Goal: Navigation & Orientation: Find specific page/section

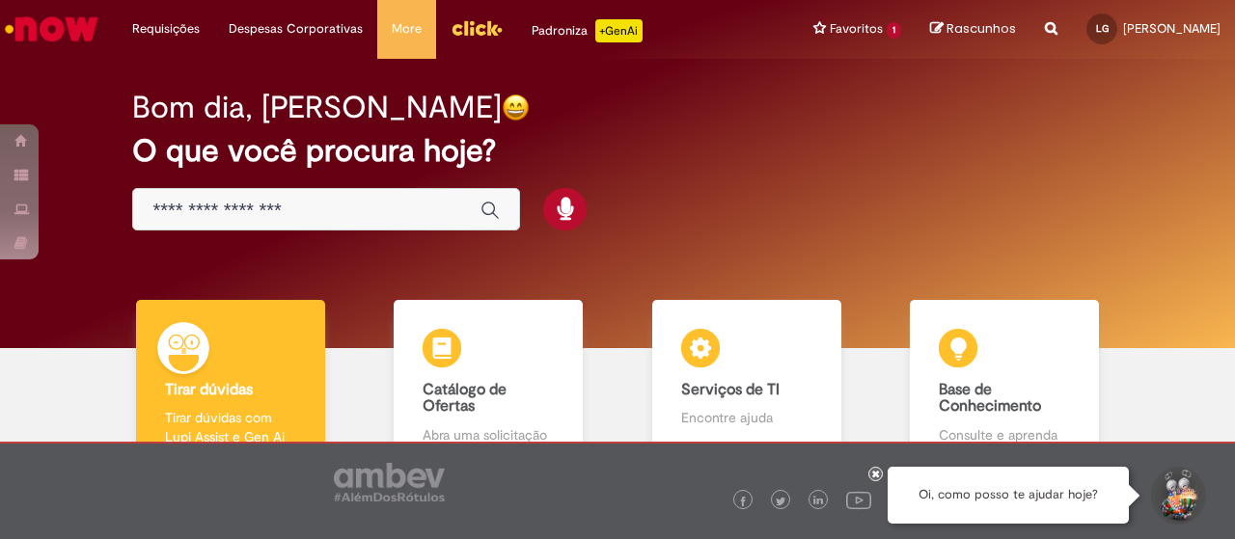
click at [415, 214] on input "Basta digitar aqui" at bounding box center [306, 211] width 309 height 22
click at [877, 474] on icon at bounding box center [876, 474] width 8 height 10
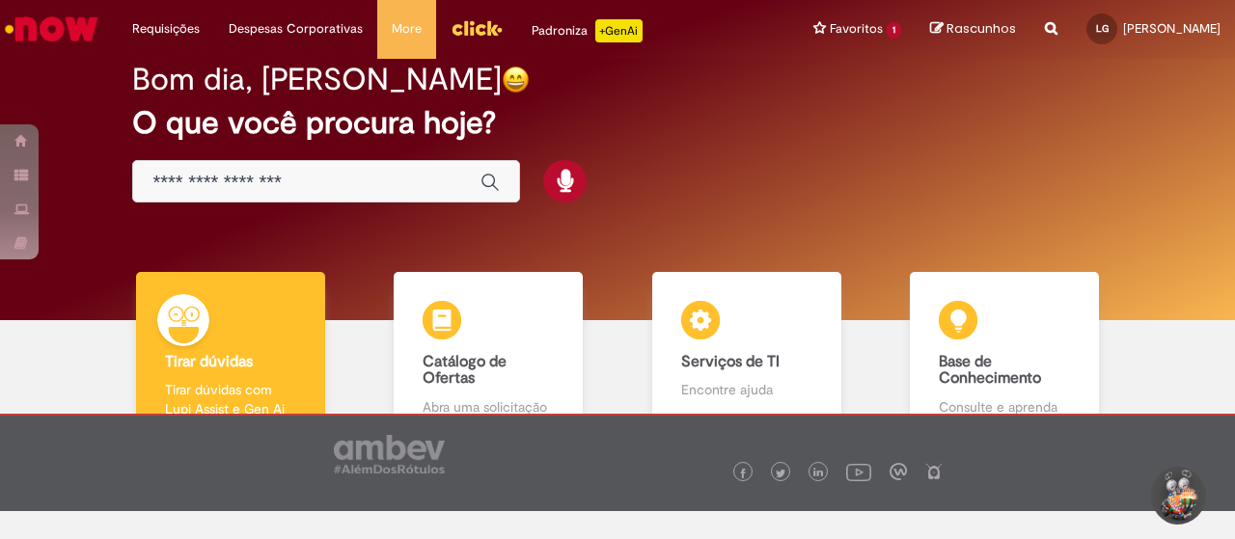
scroll to position [30, 0]
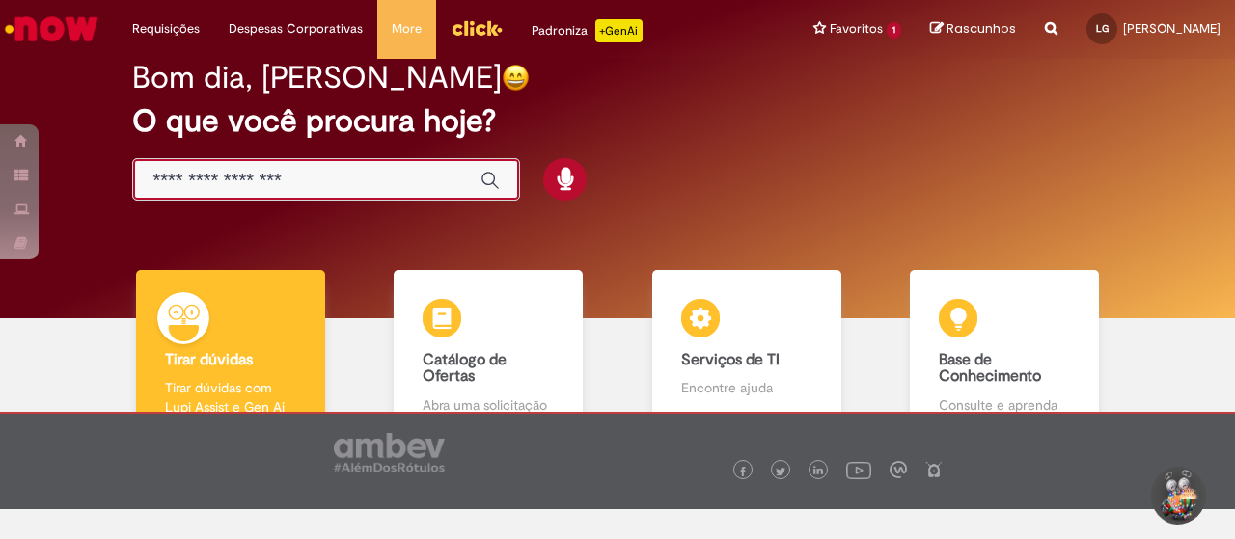
click at [314, 175] on input "Basta digitar aqui" at bounding box center [306, 181] width 309 height 22
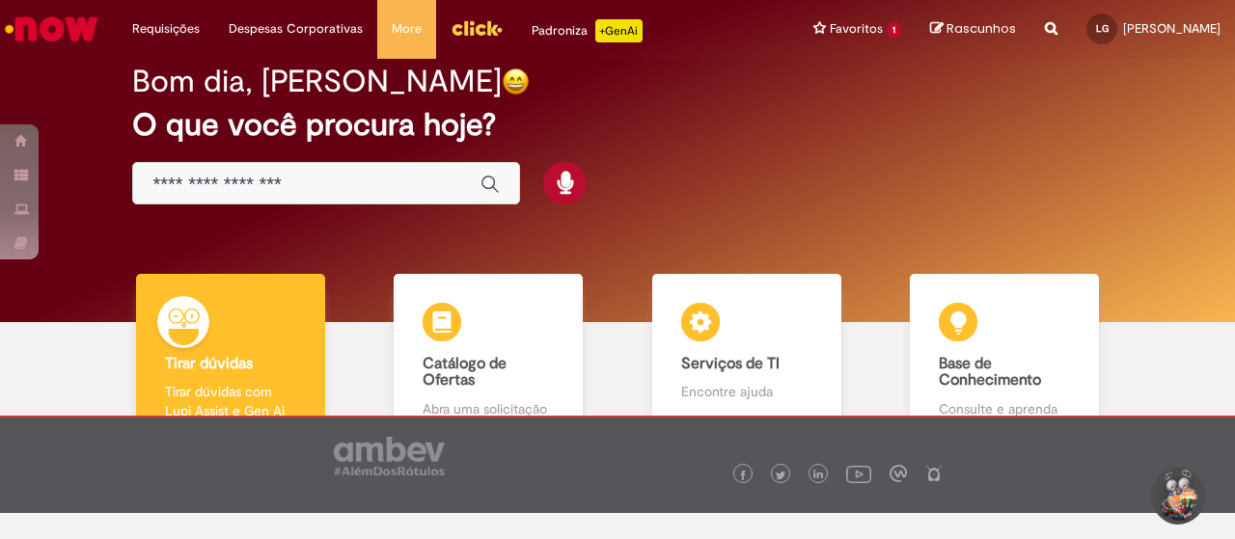
scroll to position [0, 0]
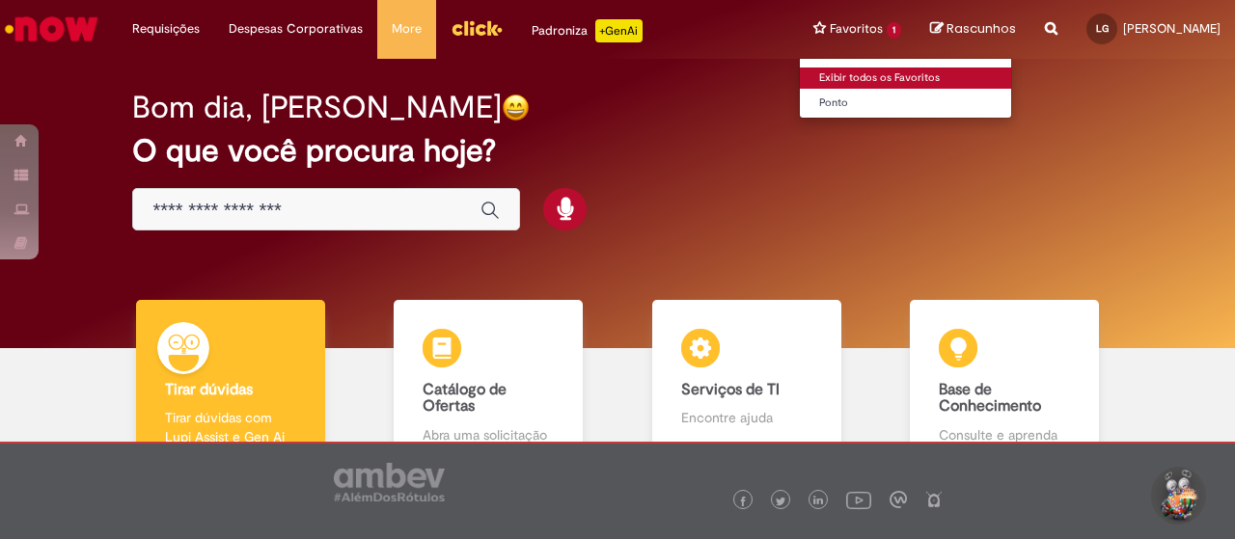
click at [850, 70] on link "Exibir todos os Favoritos" at bounding box center [906, 78] width 212 height 21
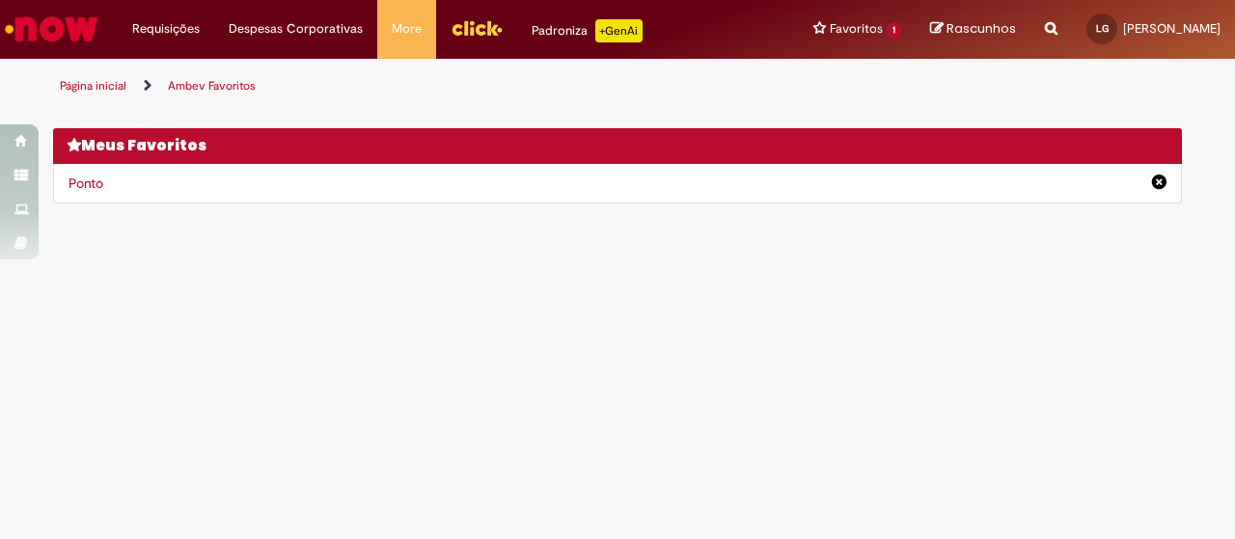
click at [20, 42] on img "Ir para a Homepage" at bounding box center [51, 29] width 99 height 39
